Goal: Task Accomplishment & Management: Complete application form

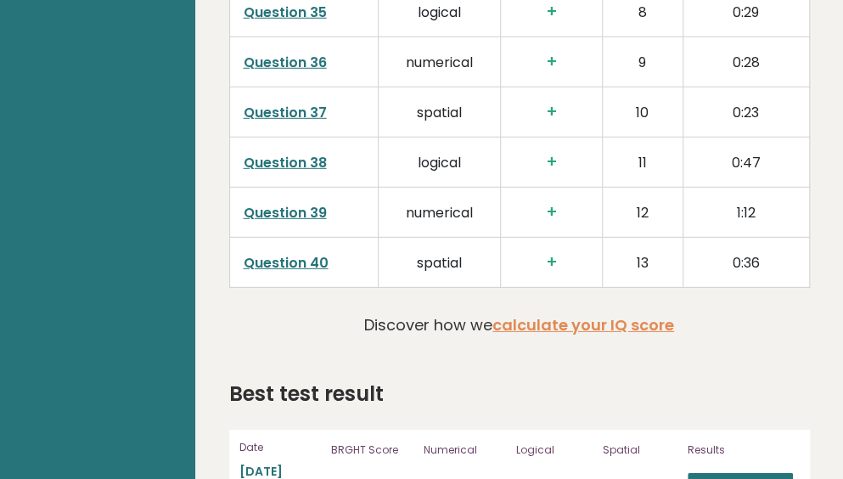
scroll to position [4439, 0]
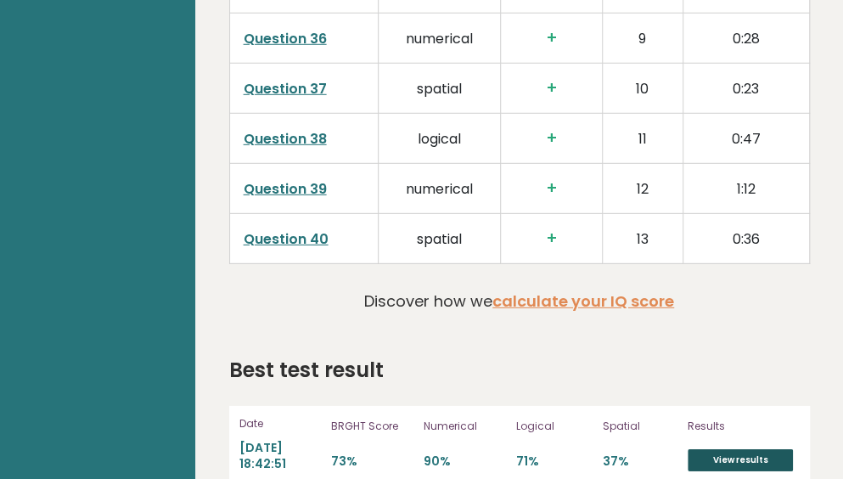
click at [729, 449] on link "View results" at bounding box center [740, 460] width 105 height 22
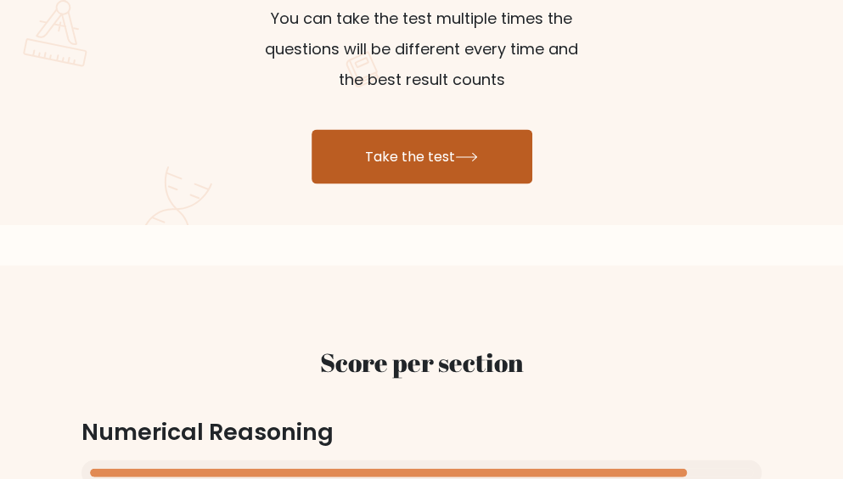
scroll to position [1155, 0]
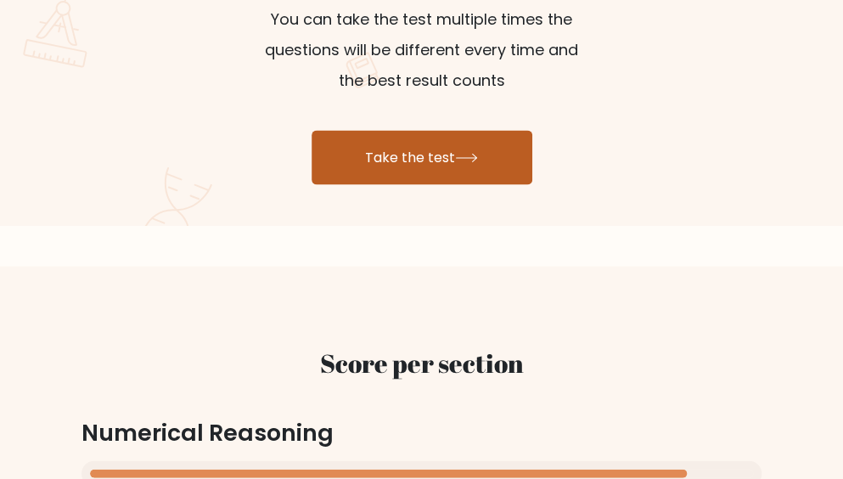
click at [454, 143] on link "Take the test" at bounding box center [422, 157] width 221 height 54
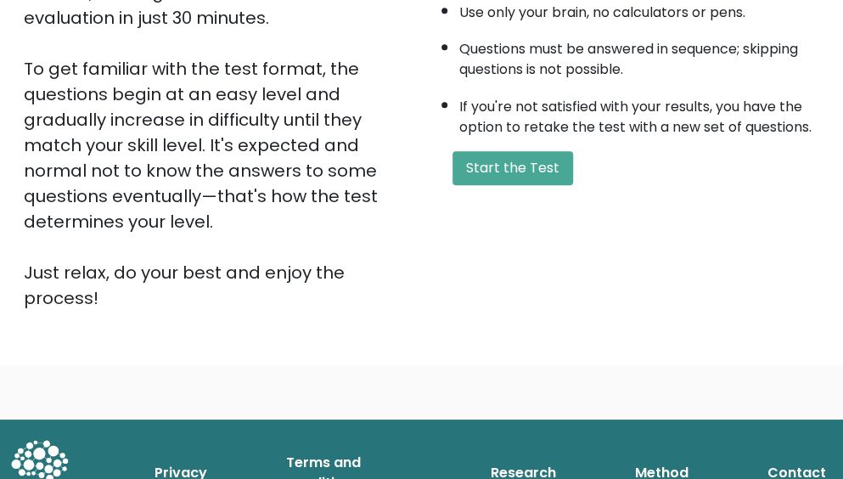
scroll to position [415, 0]
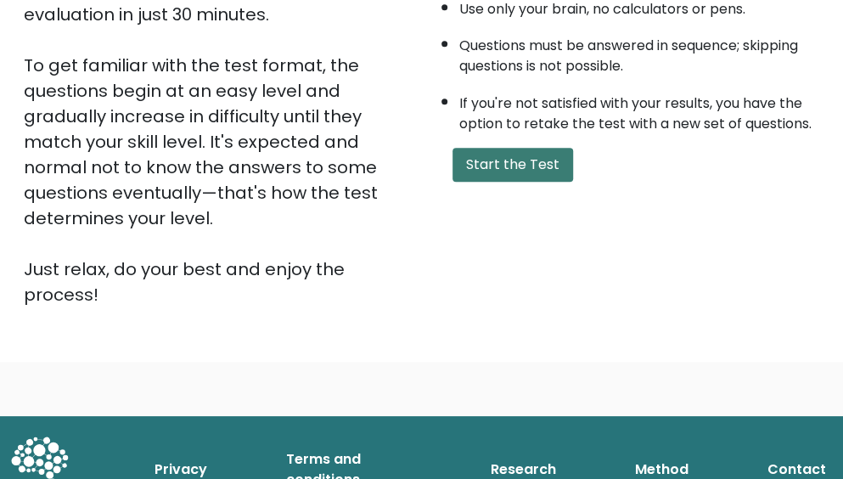
click at [498, 167] on button "Start the Test" at bounding box center [513, 165] width 121 height 34
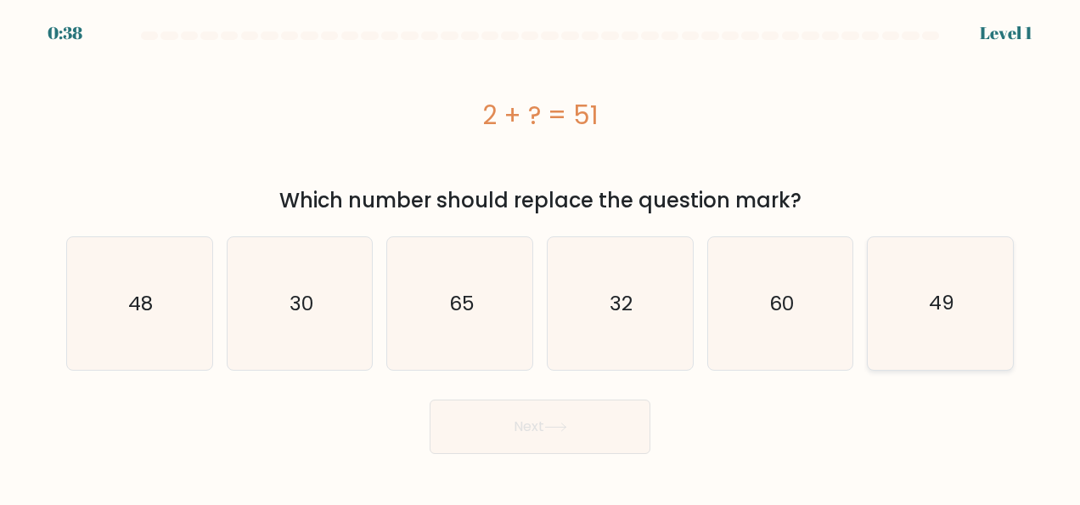
click at [855, 262] on icon "49" at bounding box center [941, 303] width 133 height 133
click at [541, 257] on input "f. 49" at bounding box center [540, 254] width 1 height 4
radio input "true"
click at [564, 432] on button "Next" at bounding box center [540, 426] width 221 height 54
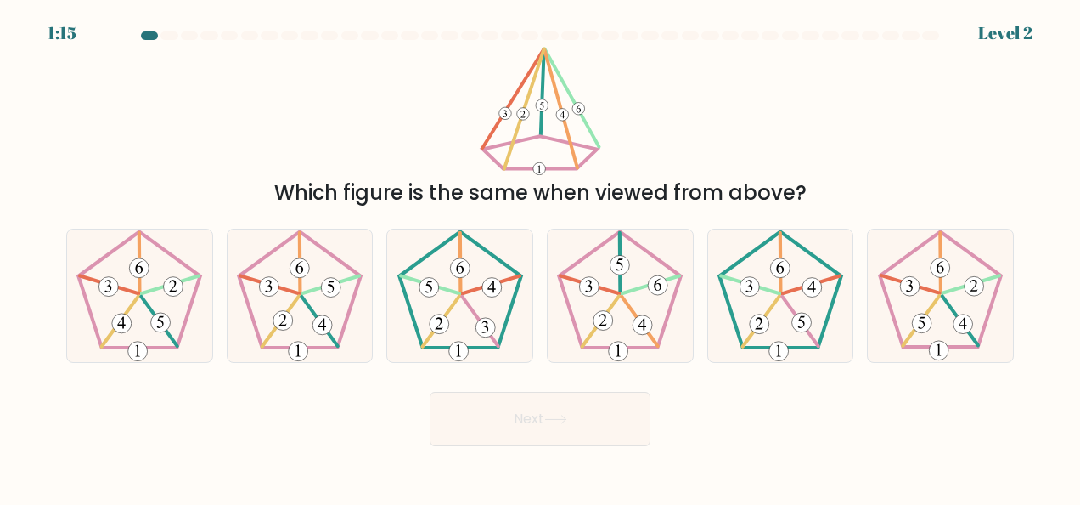
click at [542, 251] on div "d." at bounding box center [620, 295] width 161 height 134
click at [640, 282] on icon at bounding box center [620, 295] width 133 height 133
click at [541, 257] on input "d." at bounding box center [540, 254] width 1 height 4
radio input "true"
click at [640, 282] on icon at bounding box center [620, 295] width 131 height 131
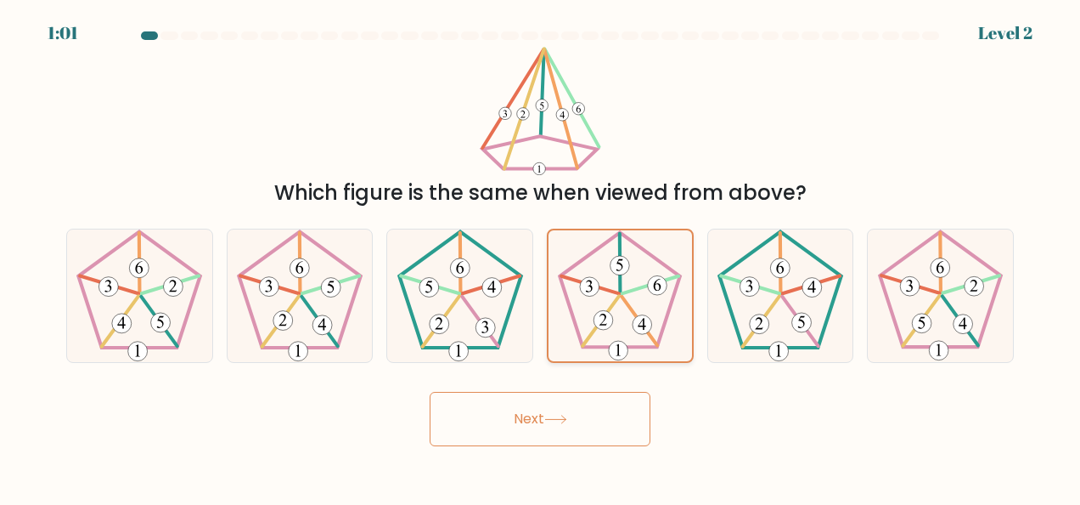
click at [541, 257] on input "d." at bounding box center [540, 254] width 1 height 4
drag, startPoint x: 640, startPoint y: 282, endPoint x: 583, endPoint y: 409, distance: 139.1
click at [583, 409] on button "Next" at bounding box center [540, 419] width 221 height 54
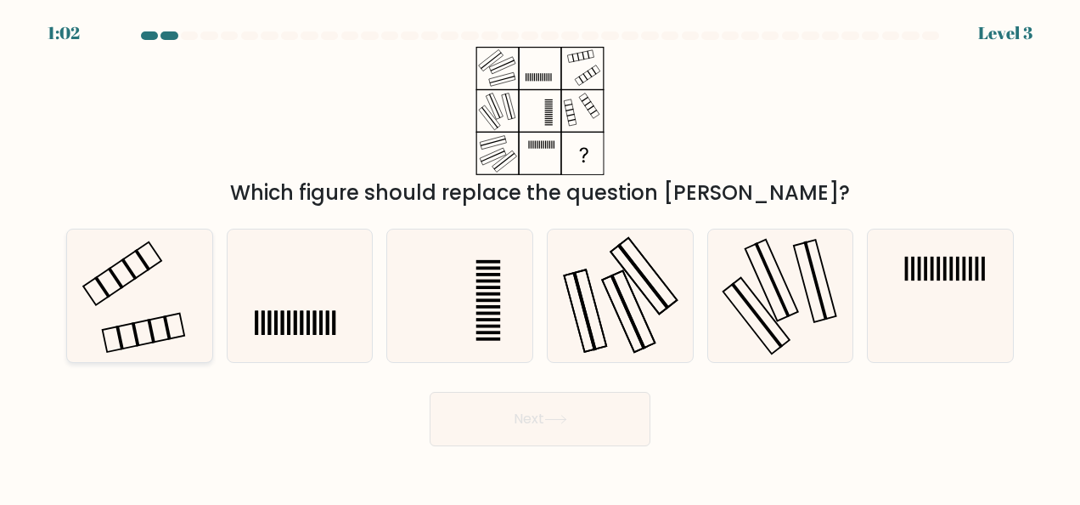
click at [88, 280] on icon at bounding box center [139, 295] width 133 height 133
click at [540, 257] on input "a." at bounding box center [540, 254] width 1 height 4
radio input "true"
click at [88, 280] on icon at bounding box center [139, 295] width 131 height 131
click at [540, 257] on input "a." at bounding box center [540, 254] width 1 height 4
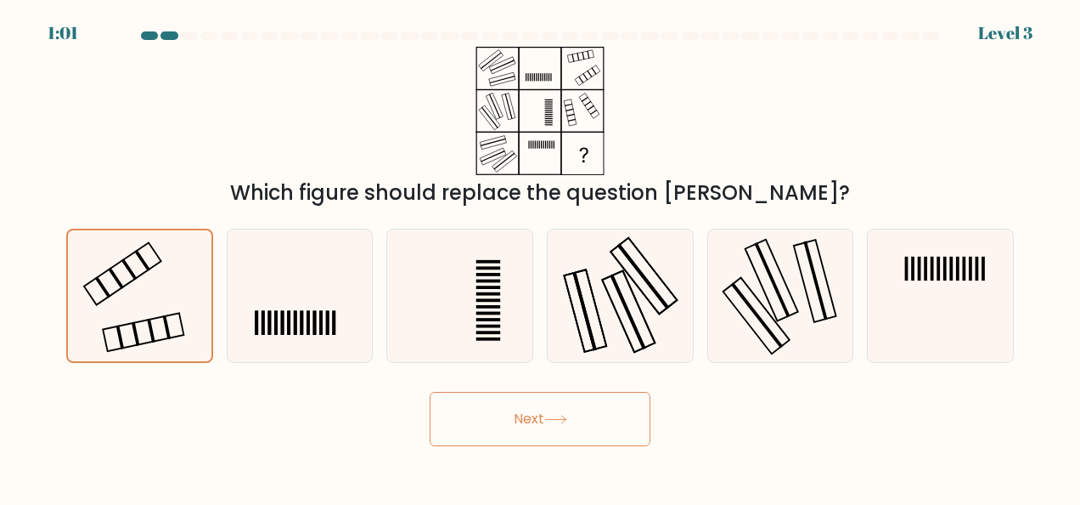
click at [504, 429] on button "Next" at bounding box center [540, 419] width 221 height 54
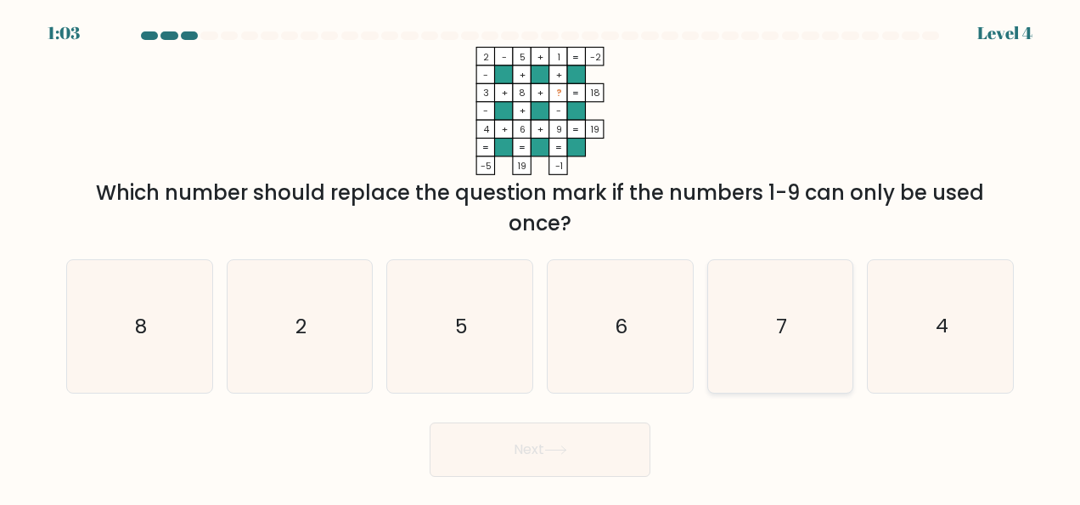
click at [753, 287] on icon "7" at bounding box center [780, 326] width 133 height 133
click at [541, 257] on input "e. 7" at bounding box center [540, 254] width 1 height 4
radio input "true"
click at [610, 460] on button "Next" at bounding box center [540, 449] width 221 height 54
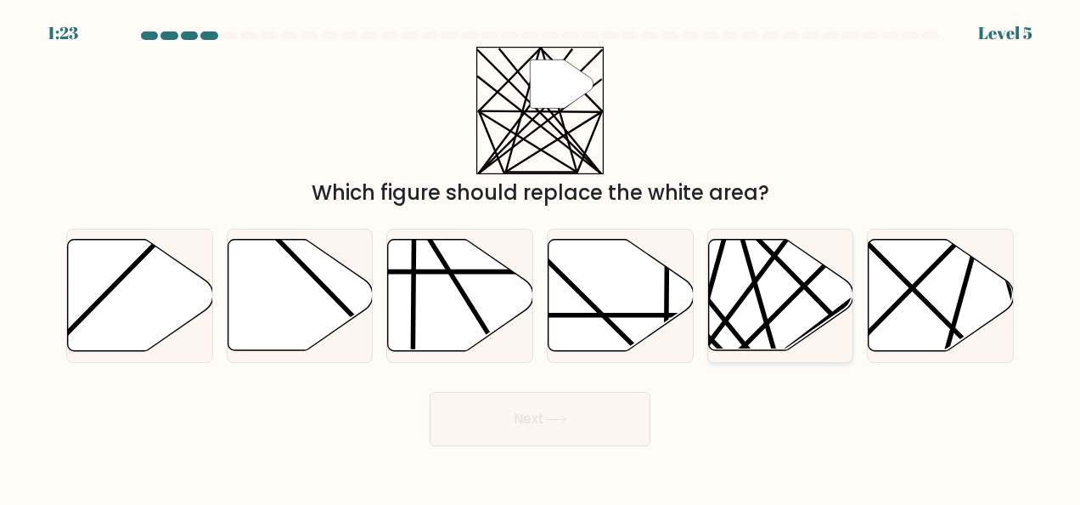
click at [758, 274] on line at bounding box center [697, 357] width 215 height 285
click at [541, 257] on input "e." at bounding box center [540, 254] width 1 height 4
radio input "true"
click at [758, 274] on line at bounding box center [699, 357] width 212 height 282
click at [541, 257] on input "e." at bounding box center [540, 254] width 1 height 4
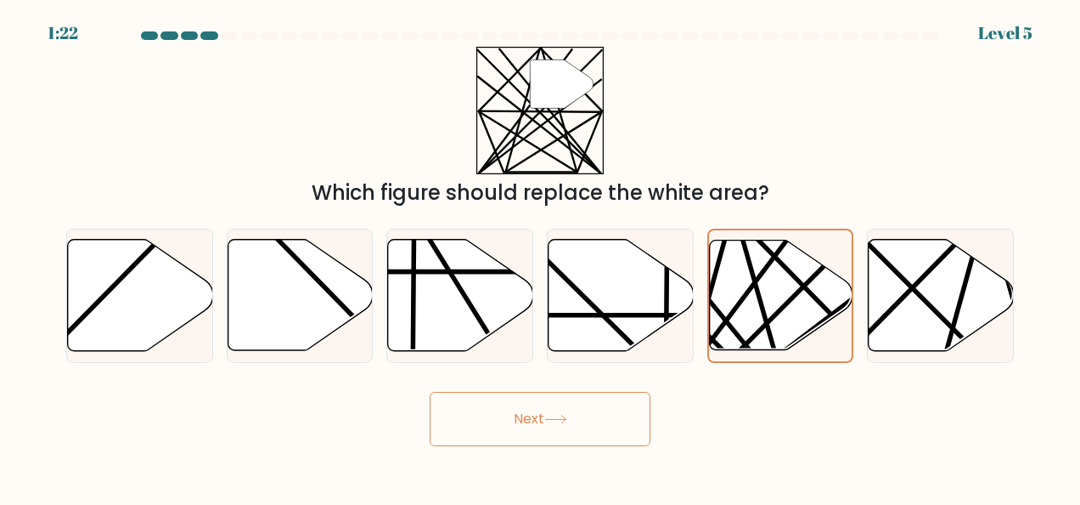
click at [585, 390] on div "Next" at bounding box center [540, 414] width 968 height 63
click at [582, 414] on button "Next" at bounding box center [540, 419] width 221 height 54
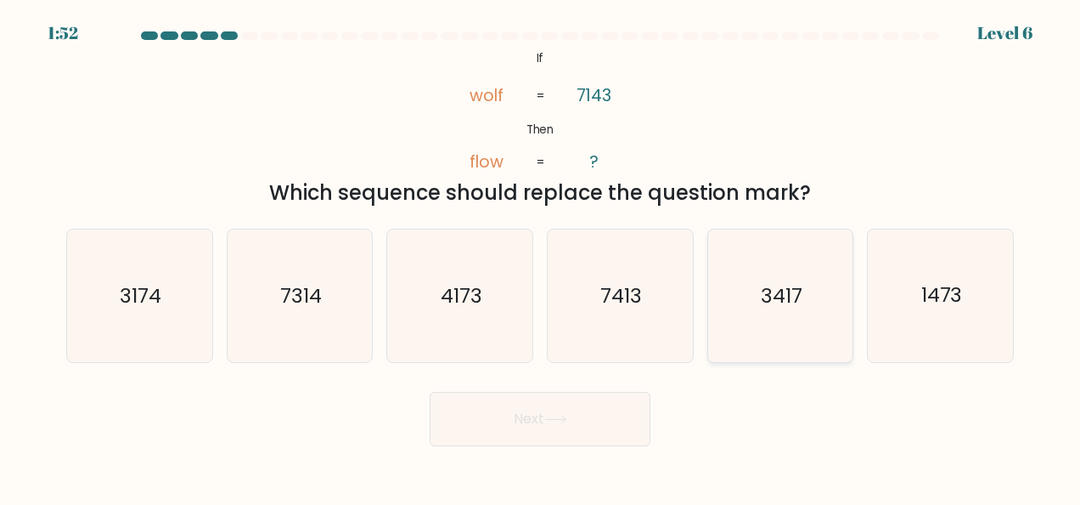
click at [763, 310] on icon "3417" at bounding box center [780, 295] width 133 height 133
click at [541, 257] on input "e. 3417" at bounding box center [540, 254] width 1 height 4
radio input "true"
click at [617, 396] on button "Next" at bounding box center [540, 419] width 221 height 54
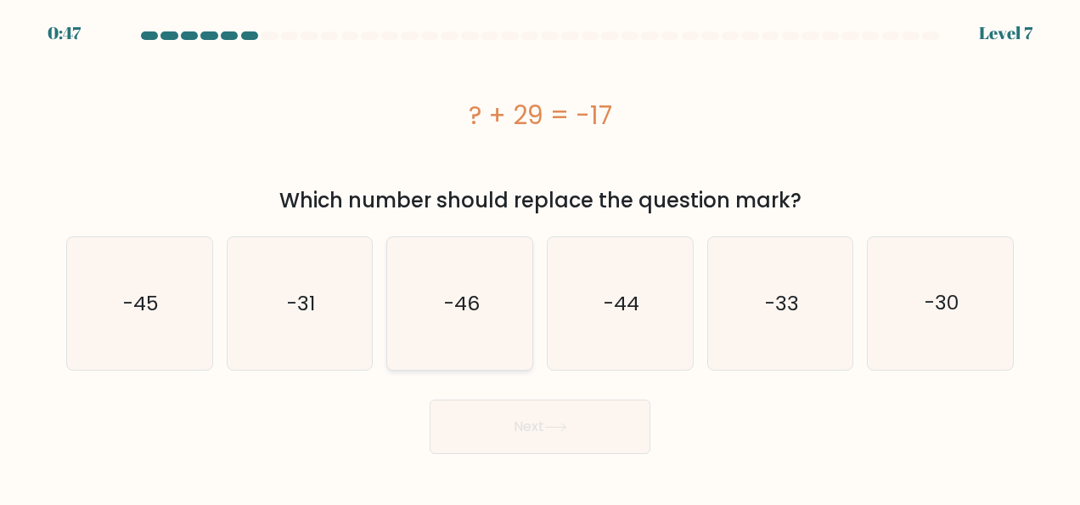
click at [489, 286] on icon "-46" at bounding box center [460, 303] width 133 height 133
click at [540, 257] on input "c. -46" at bounding box center [540, 254] width 1 height 4
radio input "true"
click at [598, 401] on button "Next" at bounding box center [540, 426] width 221 height 54
